Goal: Find specific page/section: Find specific page/section

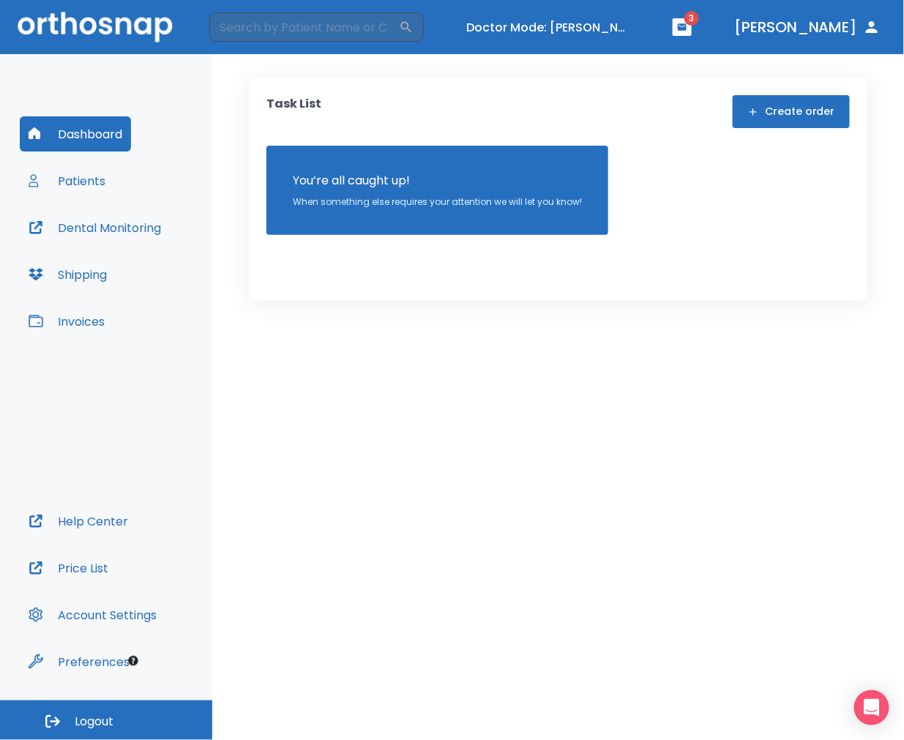
click at [119, 179] on div "Dashboard Patients Dental Monitoring Shipping Invoices" at bounding box center [106, 309] width 173 height 387
click at [102, 185] on button "Patients" at bounding box center [67, 180] width 94 height 35
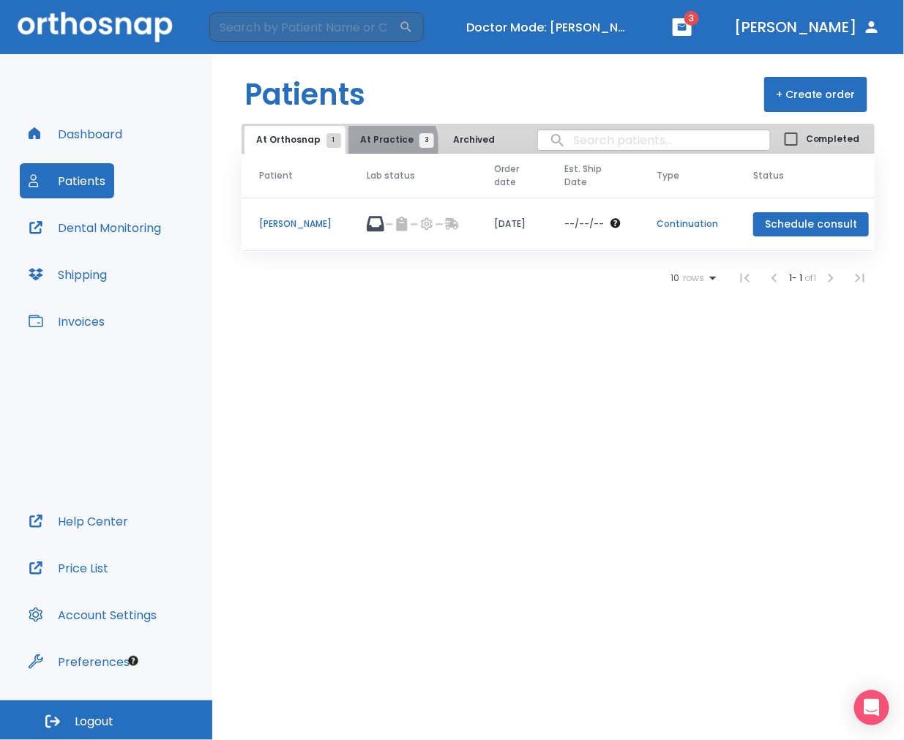
click at [386, 144] on span "At Practice 3" at bounding box center [393, 139] width 67 height 13
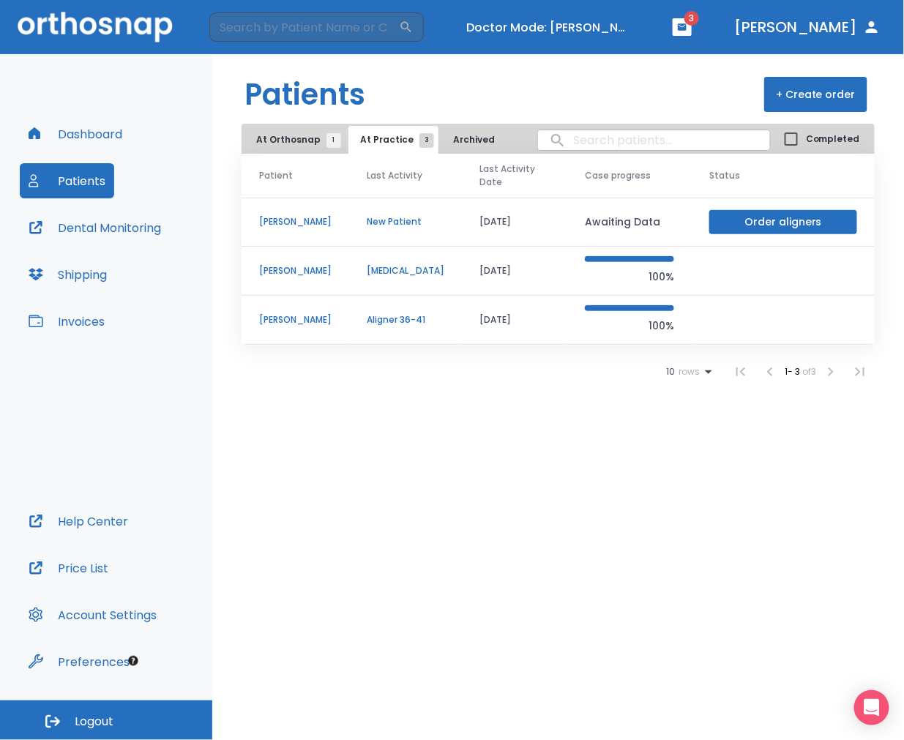
click at [465, 149] on button "Archived 3" at bounding box center [480, 140] width 78 height 28
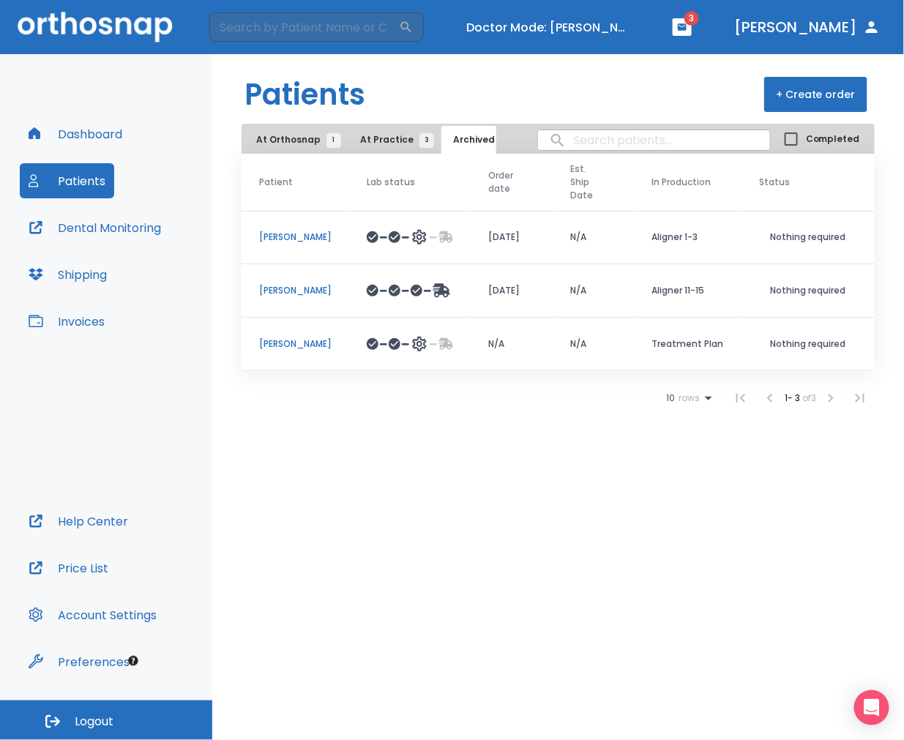
click at [382, 142] on span "At Practice 3" at bounding box center [393, 139] width 67 height 13
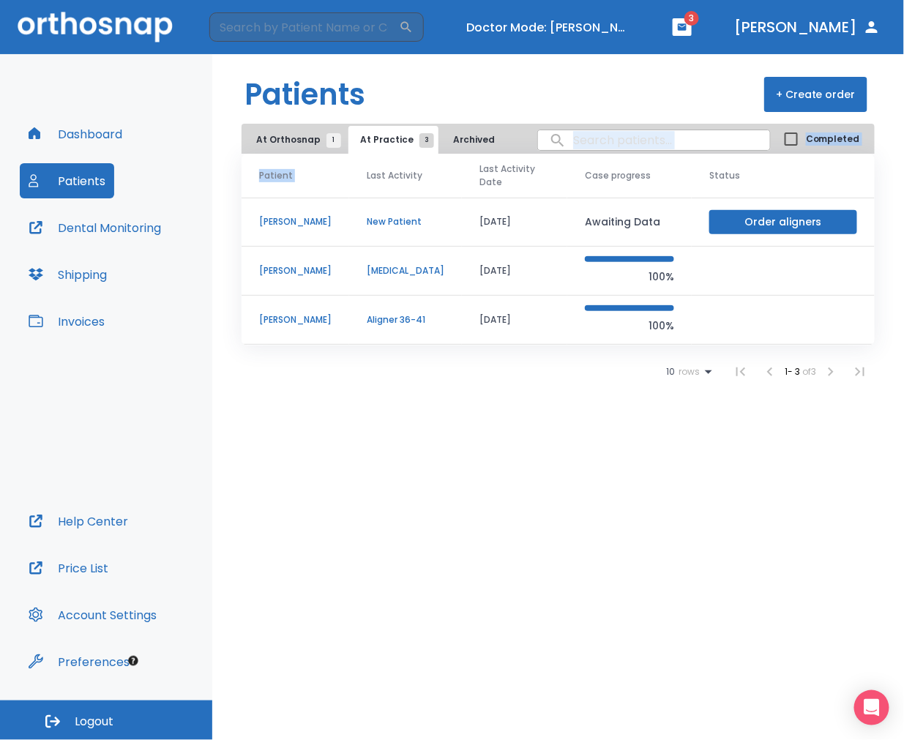
click at [294, 151] on div "Patients + Create order At Orthosnap 1 At Practice 3 Archived 3 Completed Patie…" at bounding box center [558, 397] width 692 height 686
click at [298, 148] on button "At Orthosnap 1" at bounding box center [294, 140] width 101 height 28
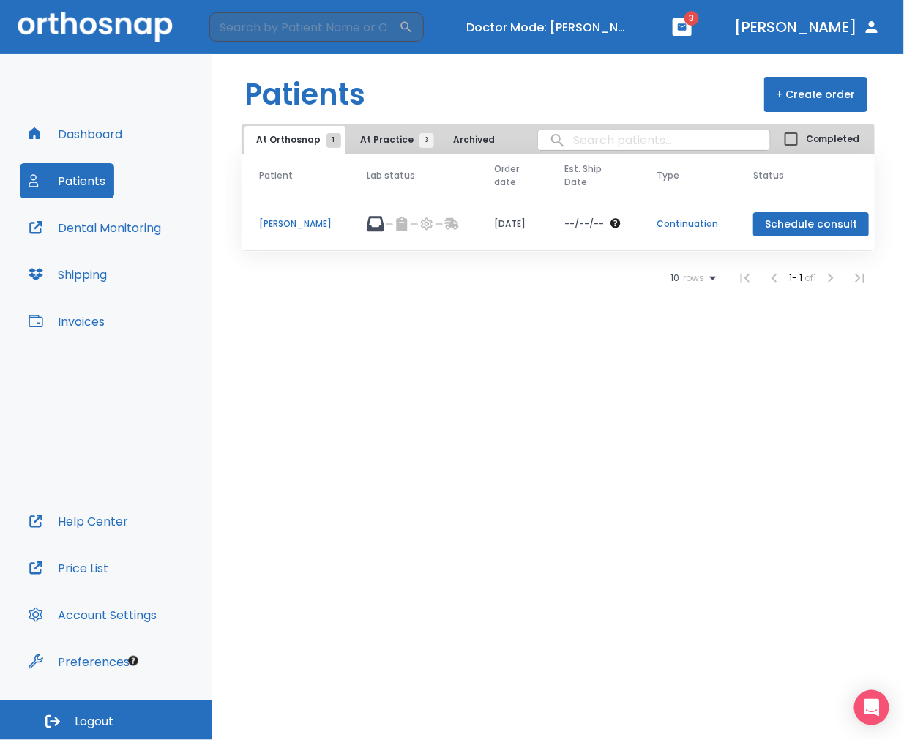
click at [303, 229] on p "Julie Mashaw" at bounding box center [295, 223] width 72 height 13
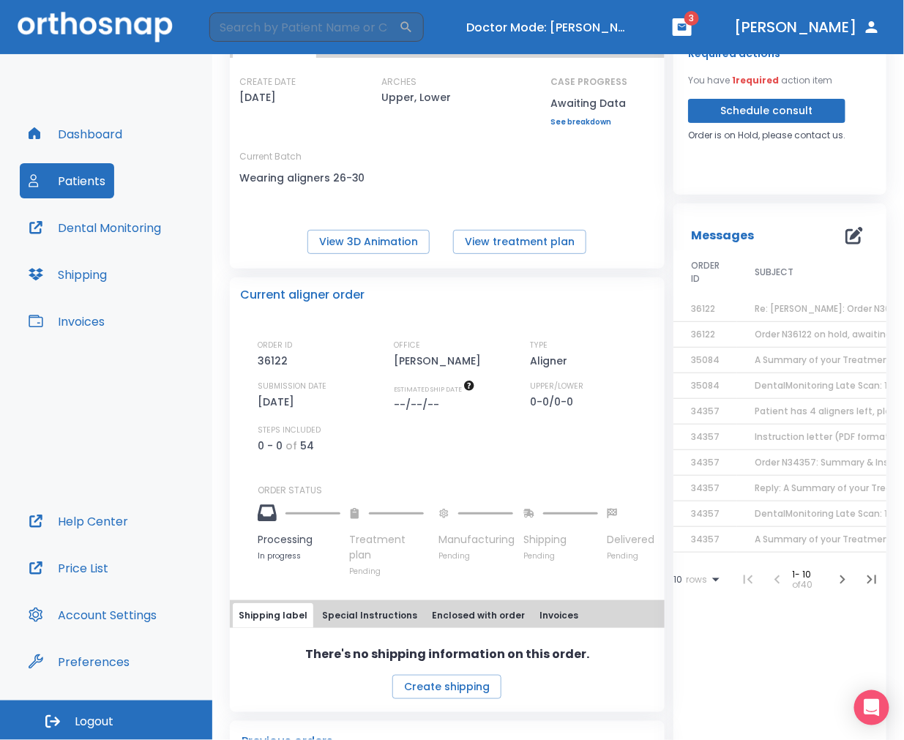
scroll to position [162, 0]
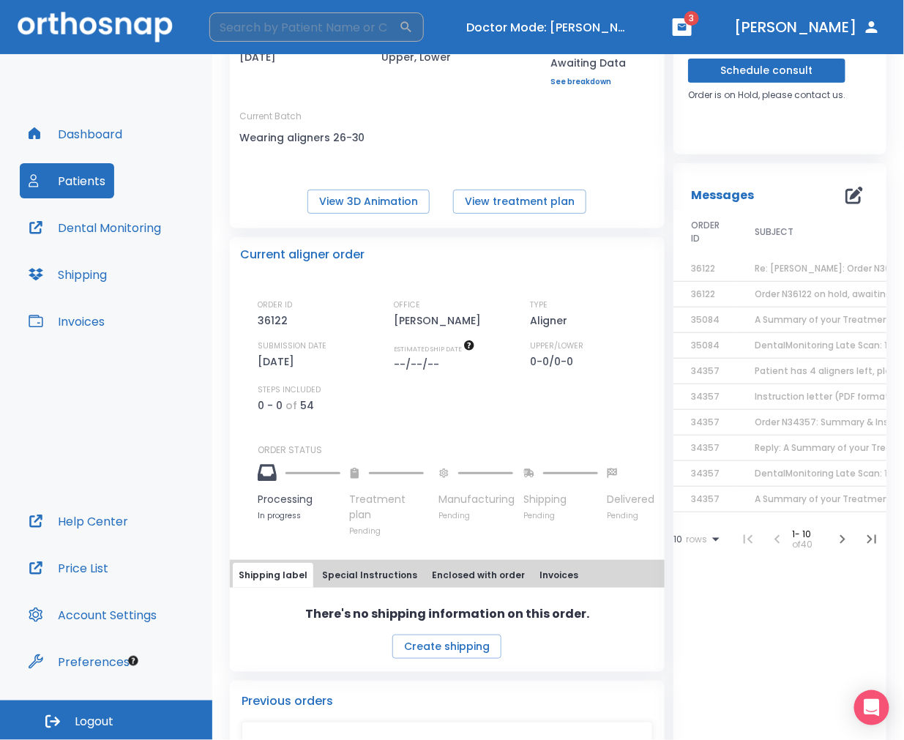
click at [264, 40] on input "search" at bounding box center [304, 26] width 190 height 29
paste input "36009"
type input "36009"
click at [332, 94] on h6 "No matches found." at bounding box center [344, 90] width 270 height 50
drag, startPoint x: 317, startPoint y: 12, endPoint x: 288, endPoint y: 19, distance: 30.0
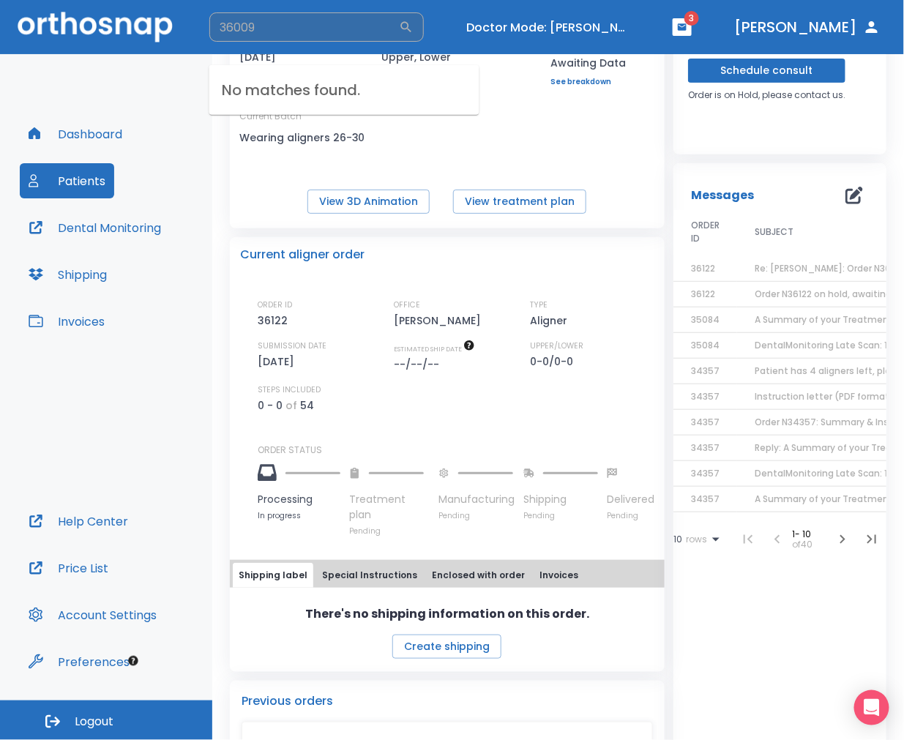
click at [312, 15] on input "36009" at bounding box center [304, 26] width 190 height 29
click at [288, 10] on header "36009 ​ Doctor Mode: Eric Benson 3 Dr. Suazo" at bounding box center [452, 27] width 904 height 54
click at [288, 10] on header "​ Doctor Mode: Eric Benson 3 Dr. Suazo" at bounding box center [452, 27] width 904 height 54
click at [265, 11] on header "​ Doctor Mode: Eric Benson 3 Dr. Suazo" at bounding box center [452, 27] width 904 height 54
click at [258, 29] on input "search" at bounding box center [304, 26] width 190 height 29
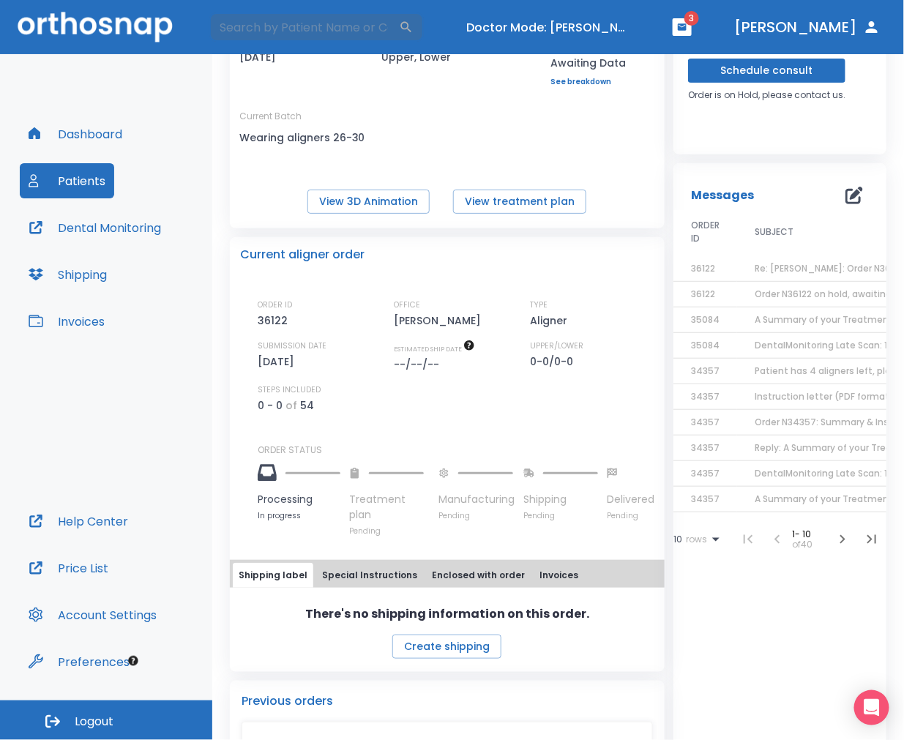
scroll to position [0, 0]
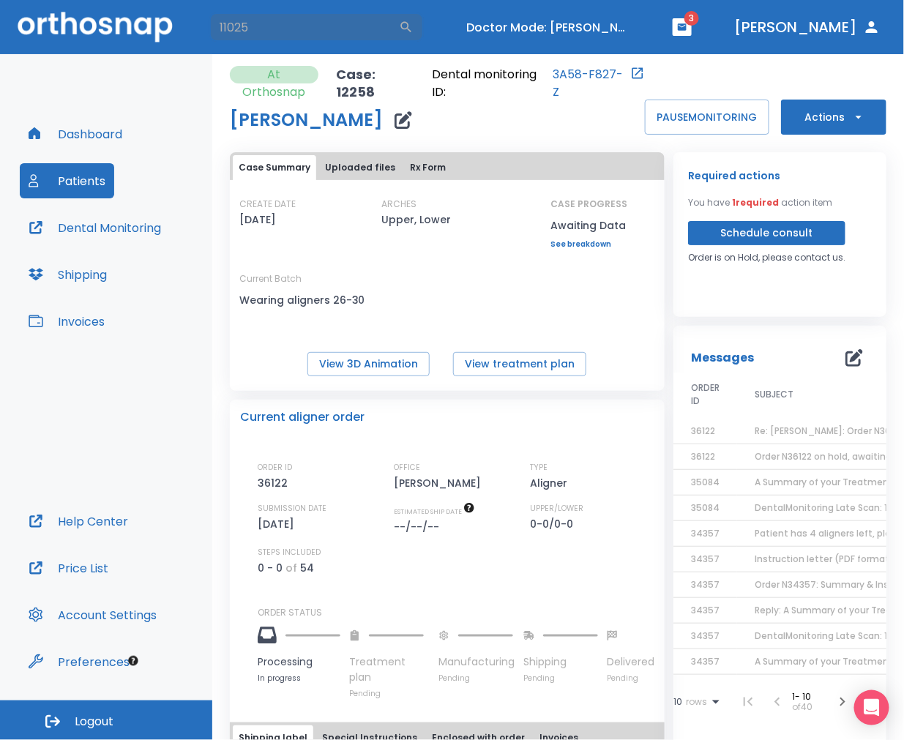
type input "11025"
click at [389, 96] on h6 "No matches found." at bounding box center [344, 90] width 270 height 50
click at [94, 189] on button "Patients" at bounding box center [67, 180] width 94 height 35
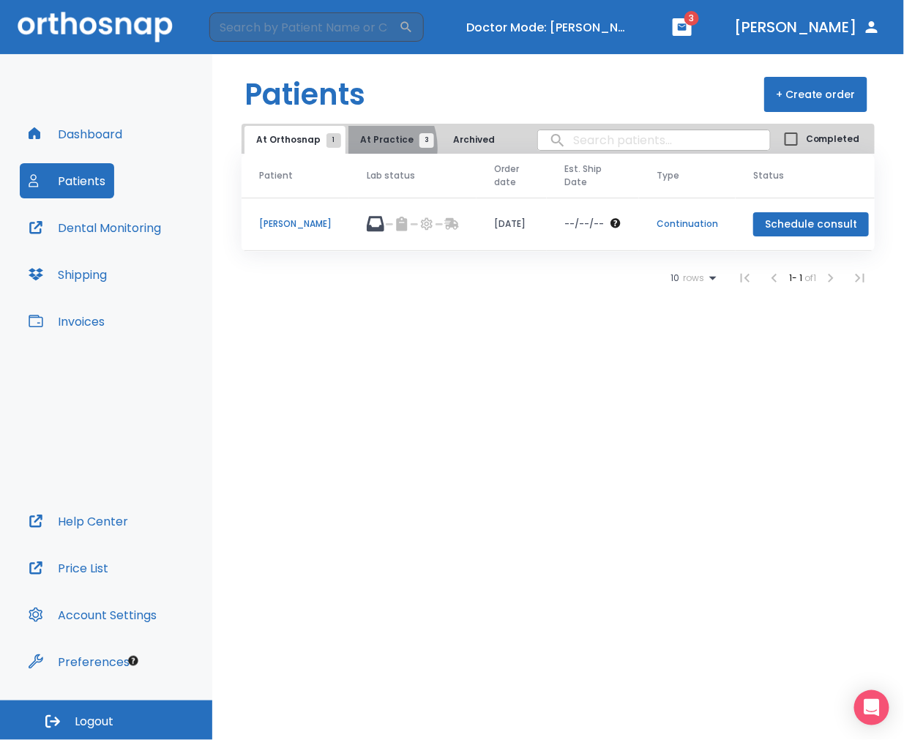
click at [359, 148] on button "At Practice 3" at bounding box center [393, 140] width 90 height 28
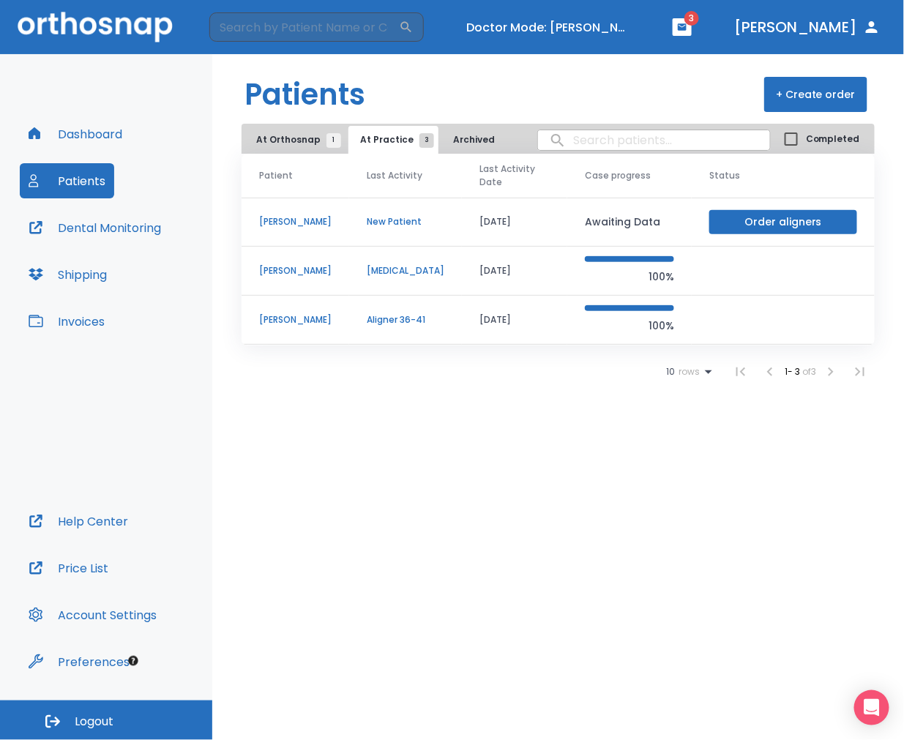
click at [323, 274] on p "Jennifer Eller-Snyder" at bounding box center [295, 270] width 72 height 13
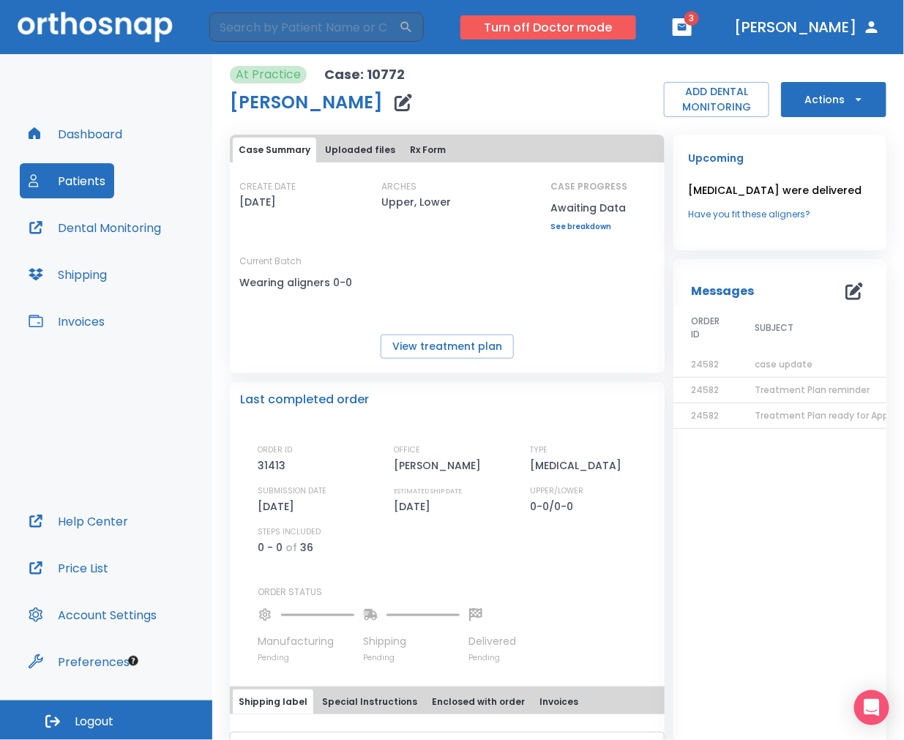
click at [580, 26] on button "Turn off Doctor mode" at bounding box center [548, 27] width 176 height 24
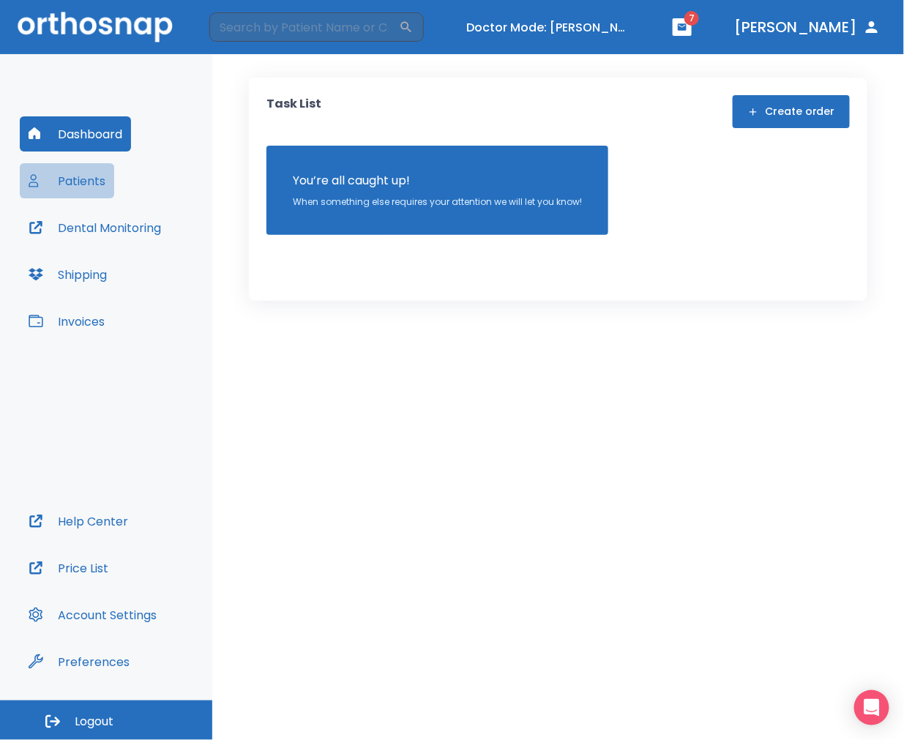
click at [92, 181] on button "Patients" at bounding box center [67, 180] width 94 height 35
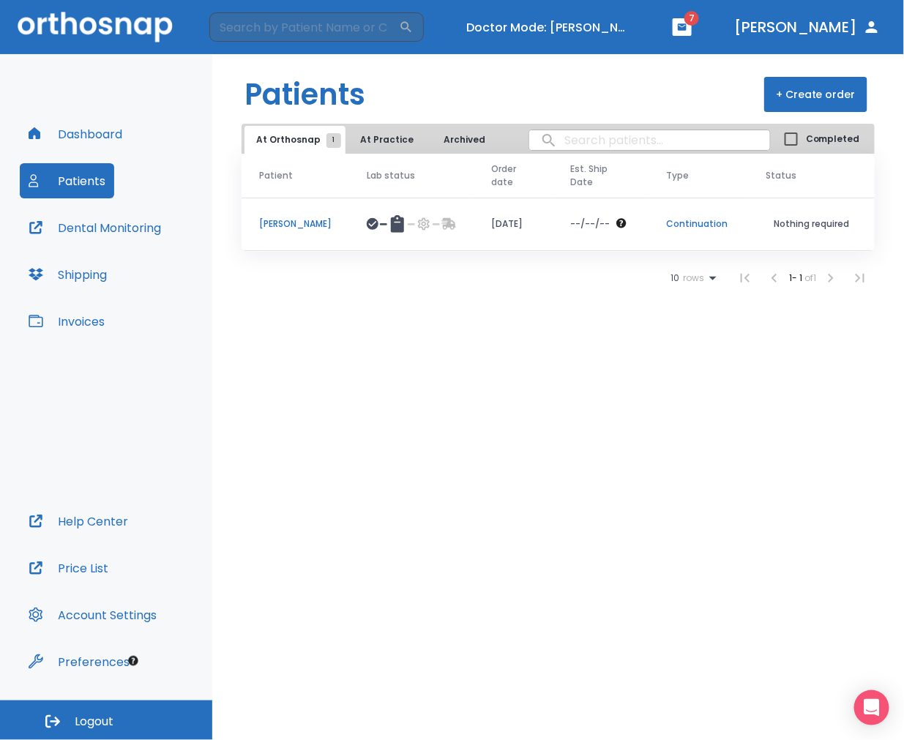
click at [290, 221] on p "[PERSON_NAME]" at bounding box center [295, 223] width 72 height 13
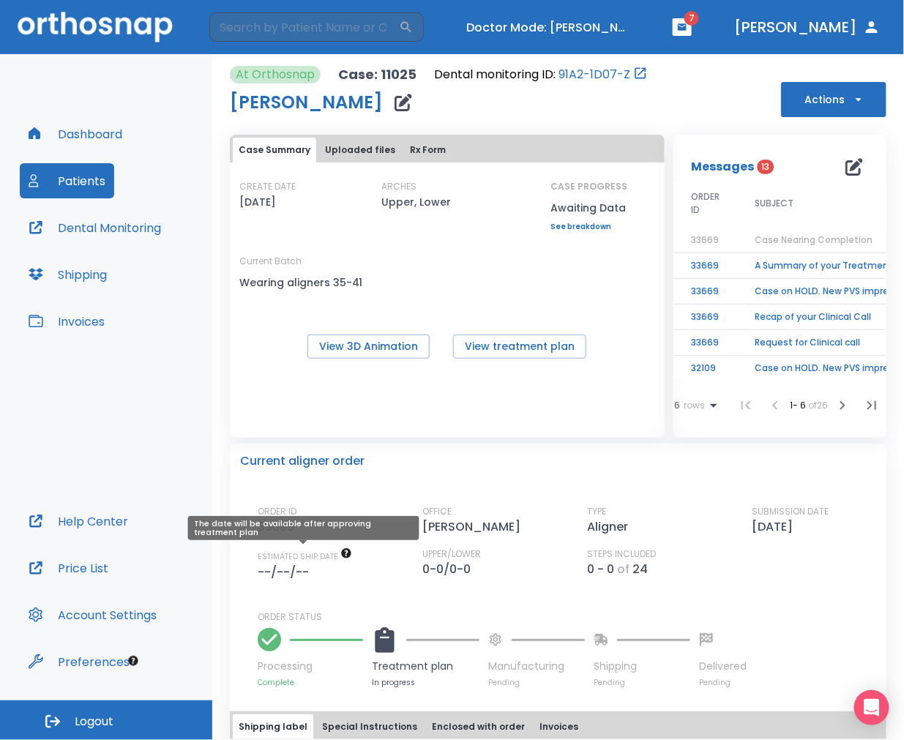
click at [341, 550] on div "The date will be available after approving treatment plan" at bounding box center [303, 533] width 231 height 34
click at [785, 107] on button "Actions" at bounding box center [833, 99] width 105 height 35
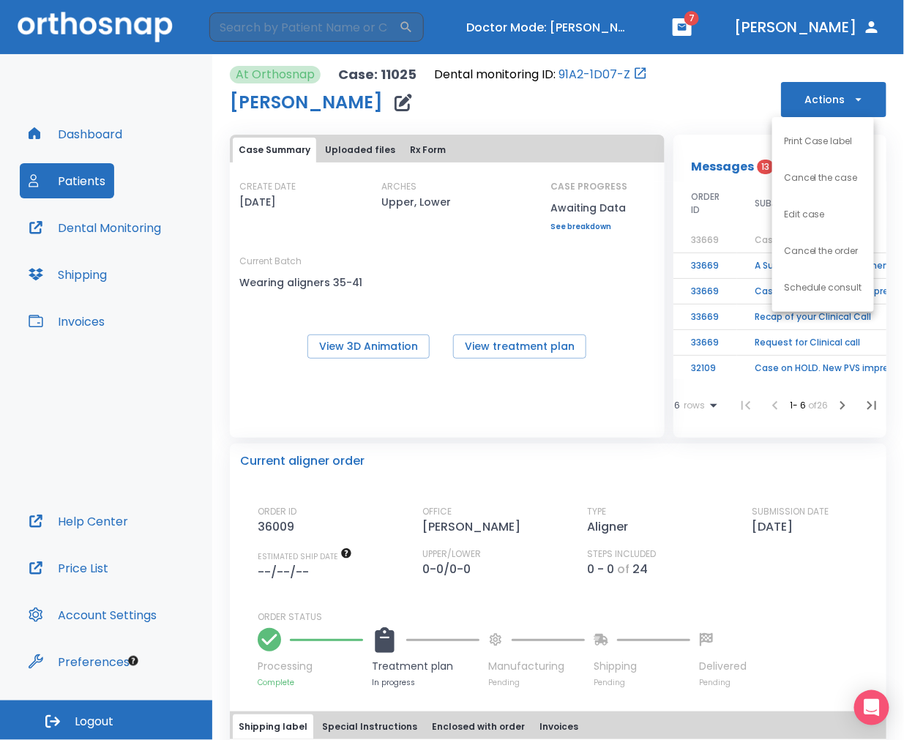
click at [607, 455] on div at bounding box center [452, 370] width 904 height 740
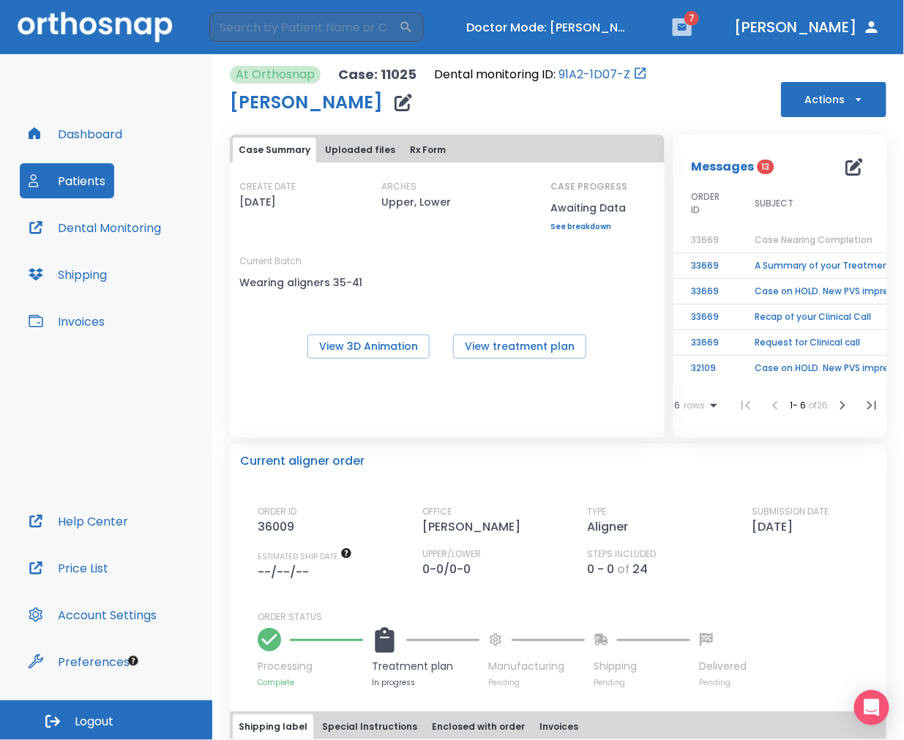
click at [686, 24] on icon "button" at bounding box center [682, 26] width 9 height 7
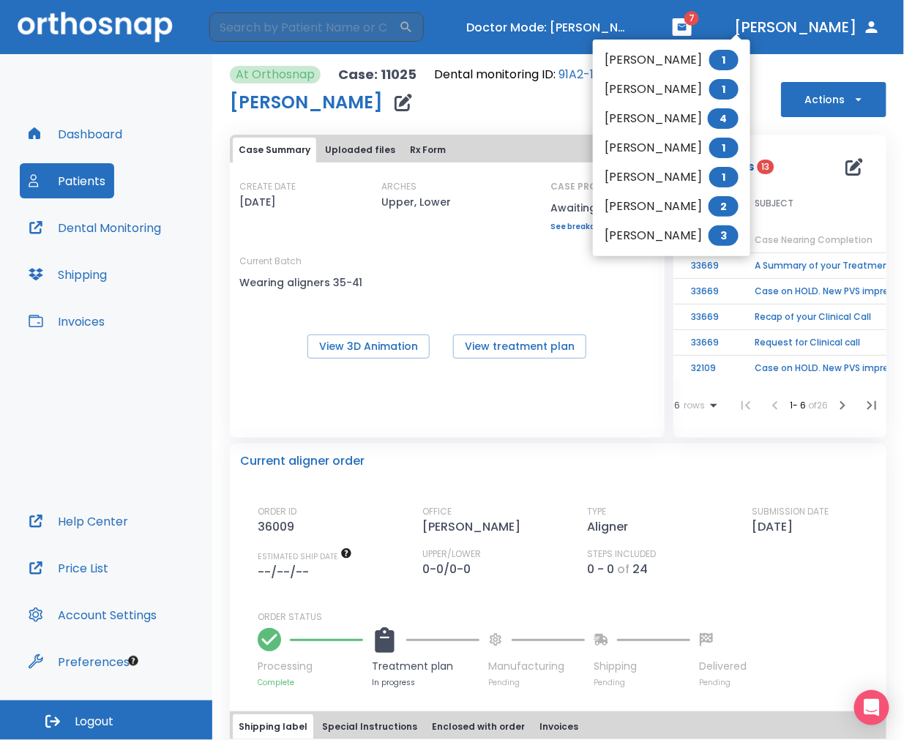
click at [735, 24] on div at bounding box center [452, 370] width 904 height 740
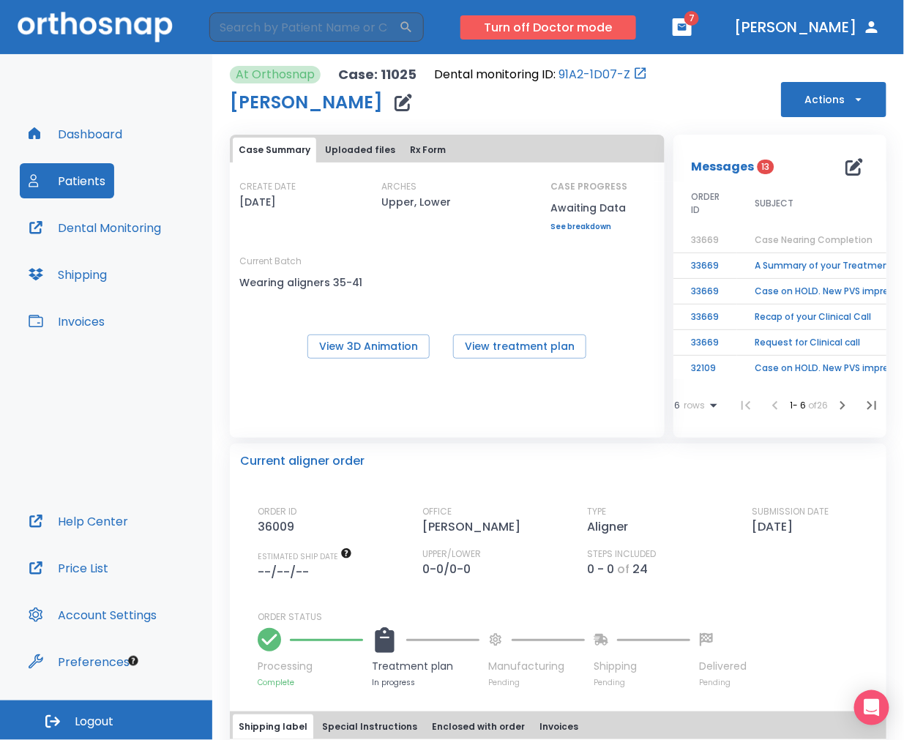
click at [588, 31] on button "Turn off Doctor mode" at bounding box center [548, 27] width 176 height 24
